Goal: Information Seeking & Learning: Learn about a topic

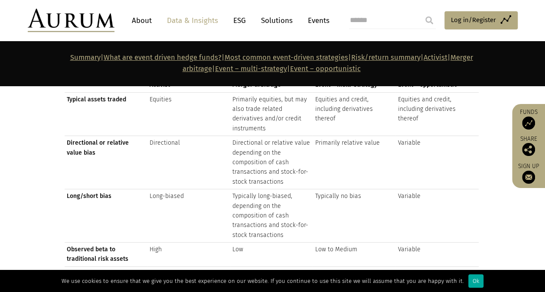
scroll to position [1391, 0]
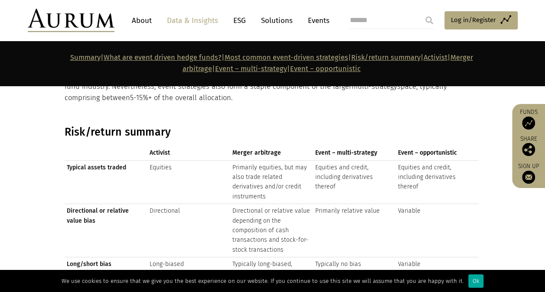
click at [209, 160] on td "Equities" at bounding box center [188, 182] width 83 height 44
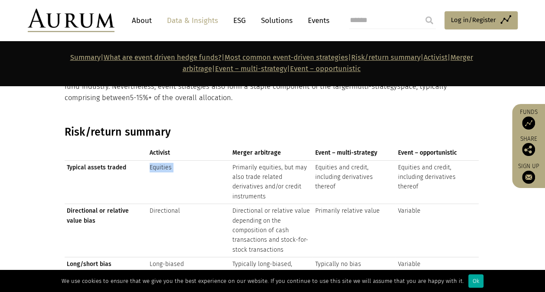
click at [209, 160] on td "Equities" at bounding box center [188, 182] width 83 height 44
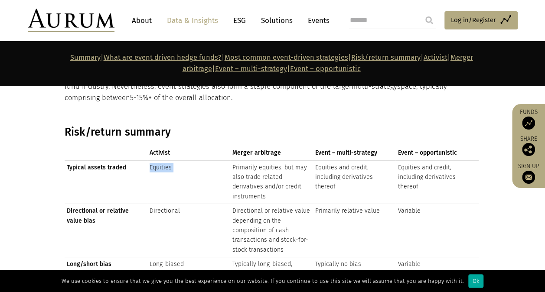
click at [209, 160] on td "Equities" at bounding box center [188, 182] width 83 height 44
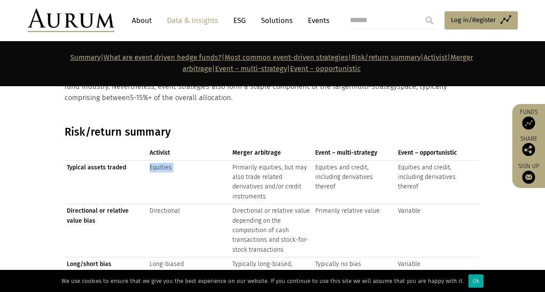
click at [209, 160] on td "Equities" at bounding box center [188, 182] width 83 height 44
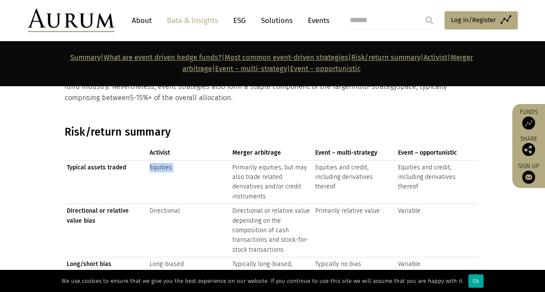
click at [209, 160] on td "Equities" at bounding box center [188, 182] width 83 height 44
drag, startPoint x: 209, startPoint y: 149, endPoint x: 209, endPoint y: 165, distance: 15.6
click at [209, 165] on td "Equities" at bounding box center [188, 182] width 83 height 44
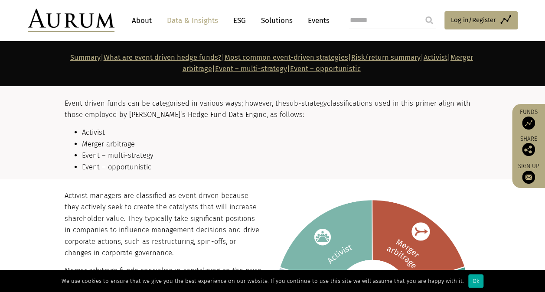
click at [173, 228] on p "Activist managers are classified as event driven because they actively seek to …" at bounding box center [272, 224] width 414 height 68
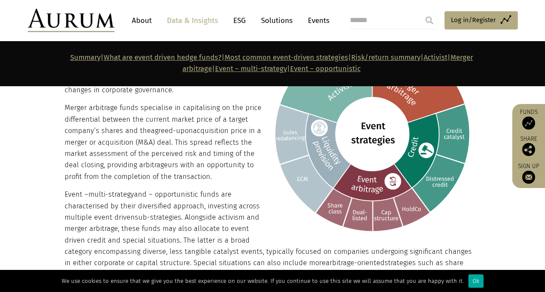
scroll to position [1035, 0]
click at [270, 156] on img at bounding box center [370, 133] width 217 height 212
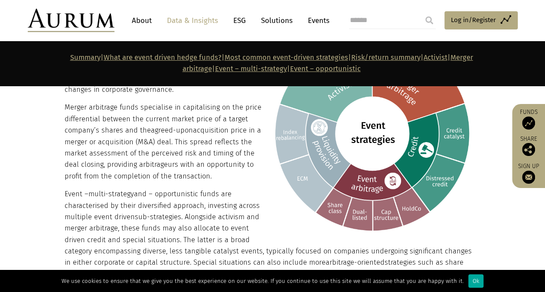
click at [270, 156] on img at bounding box center [370, 133] width 217 height 212
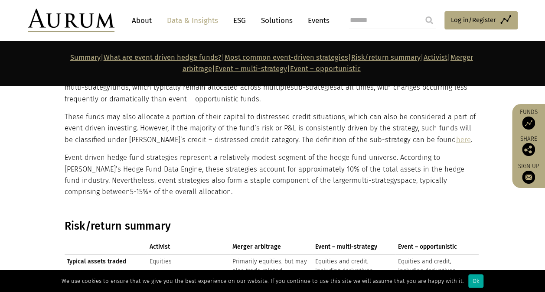
scroll to position [1299, 0]
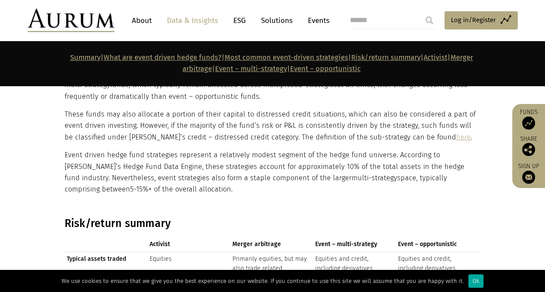
drag, startPoint x: 284, startPoint y: 204, endPoint x: 266, endPoint y: 175, distance: 34.6
click at [266, 175] on p "Event driven hedge fund strategies represent a relatively modest segment of the…" at bounding box center [272, 173] width 414 height 46
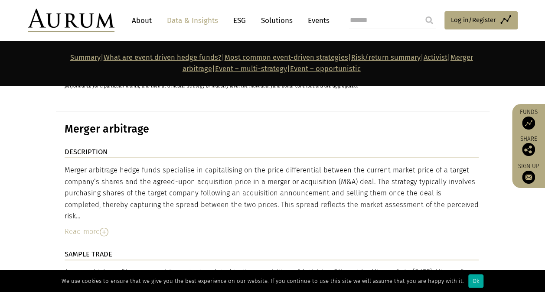
scroll to position [2484, 0]
click at [248, 186] on div "DESCRIPTION Merger arbitrage hedge funds specialise in capitalising on the pric…" at bounding box center [272, 198] width 414 height 102
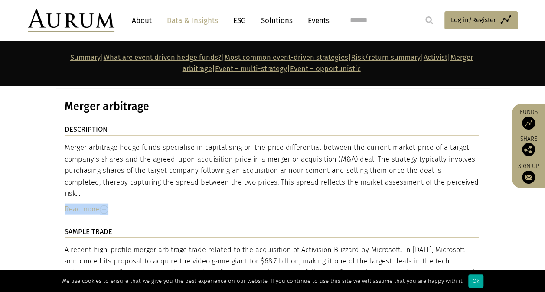
scroll to position [2513, 0]
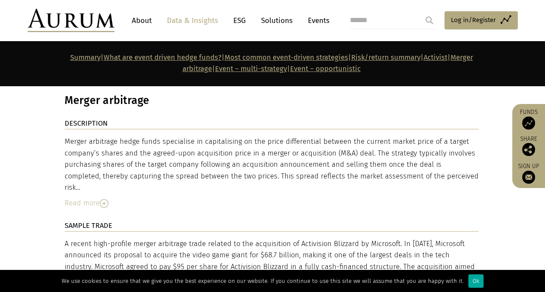
click at [248, 238] on div "A recent high-profile merger arbitrage trade related to the acquisition of Acti…" at bounding box center [272, 261] width 414 height 46
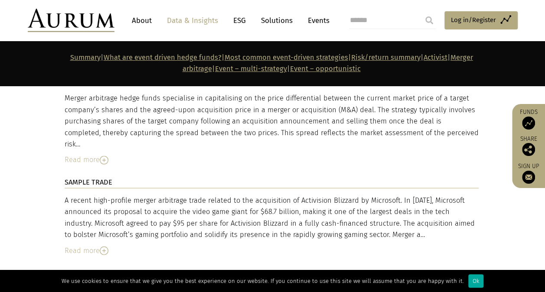
scroll to position [2557, 0]
drag, startPoint x: 236, startPoint y: 199, endPoint x: 216, endPoint y: 191, distance: 21.6
click at [216, 191] on div "SAMPLE TRADE A recent high-profile merger arbitrage trade related to the acquis…" at bounding box center [272, 221] width 414 height 91
drag, startPoint x: 216, startPoint y: 191, endPoint x: 201, endPoint y: 185, distance: 16.1
click at [201, 194] on div "A recent high-profile merger arbitrage trade related to the acquisition of Acti…" at bounding box center [272, 225] width 414 height 62
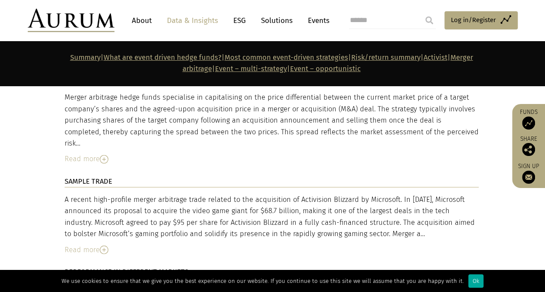
click at [91, 244] on div "Read more" at bounding box center [272, 249] width 414 height 11
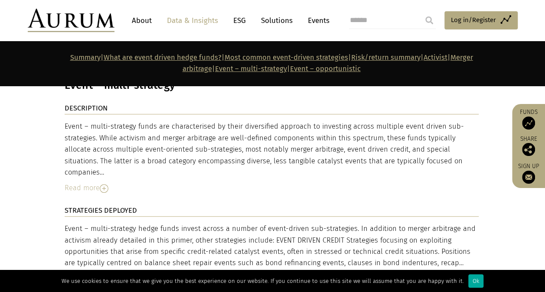
scroll to position [3429, 0]
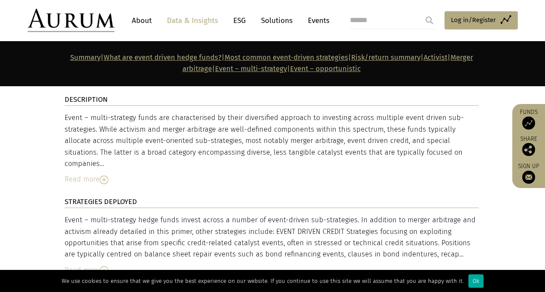
click at [101, 266] on img at bounding box center [104, 270] width 9 height 9
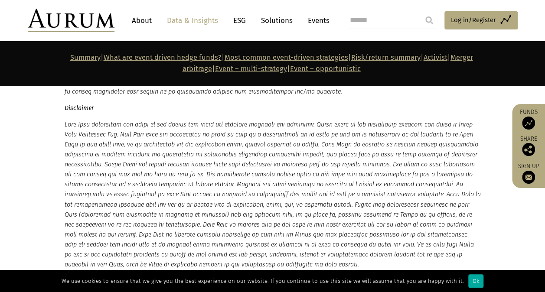
scroll to position [5335, 0]
